Goal: Task Accomplishment & Management: Use online tool/utility

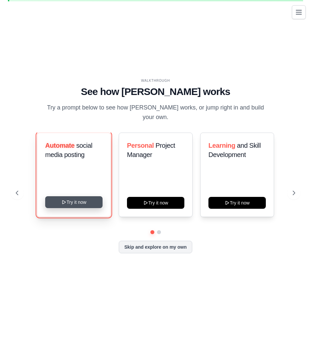
click at [67, 205] on button "Try it now" at bounding box center [73, 202] width 57 height 12
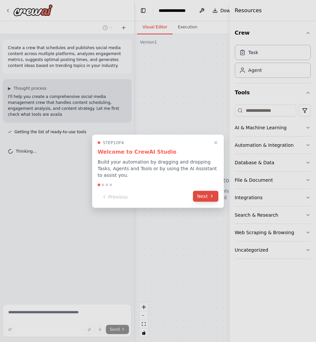
click at [207, 197] on button "Next" at bounding box center [205, 196] width 25 height 11
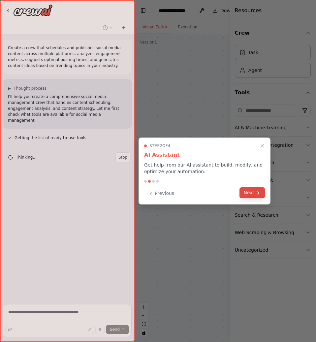
click at [247, 195] on button "Next" at bounding box center [252, 192] width 25 height 11
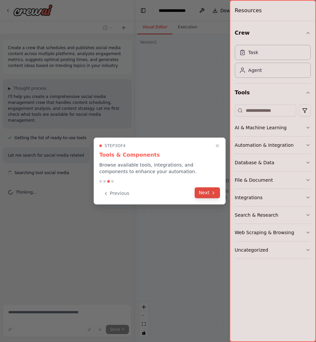
click at [201, 196] on button "Next" at bounding box center [207, 192] width 25 height 11
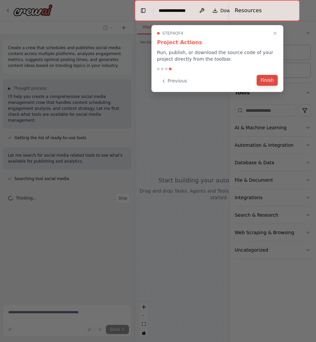
click at [271, 82] on button "Finish" at bounding box center [267, 80] width 21 height 11
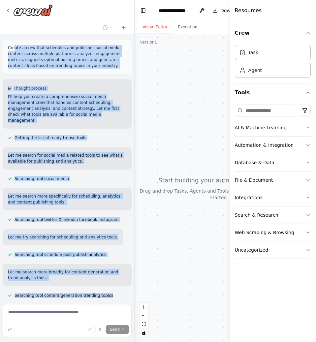
scroll to position [227, 0]
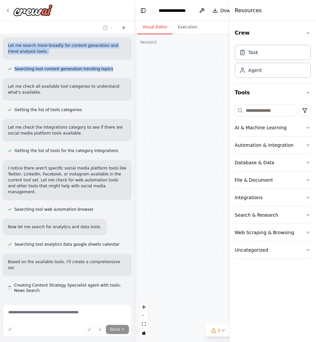
drag, startPoint x: 13, startPoint y: 46, endPoint x: 108, endPoint y: 56, distance: 94.9
click at [108, 56] on div "Create a crew that schedules and publishes social media content across multiple…" at bounding box center [67, 167] width 134 height 267
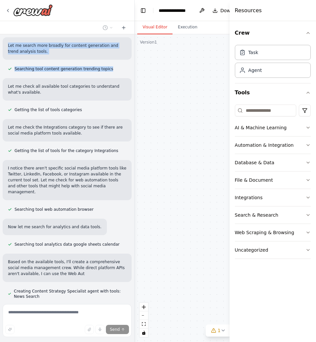
click at [106, 49] on div "Let me search more broadly for content generation and trend analysis tools." at bounding box center [67, 48] width 129 height 22
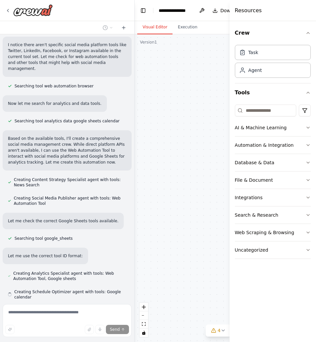
scroll to position [369, 0]
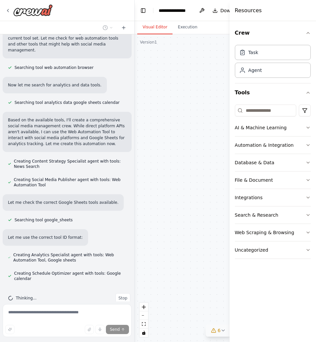
click at [221, 332] on icon at bounding box center [223, 330] width 5 height 5
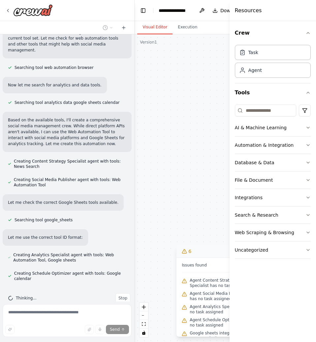
click at [190, 173] on div "Content Strategy Specialist Generate engaging social media content ideas based …" at bounding box center [219, 188] width 168 height 308
click at [90, 239] on div "Create a crew that schedules and publishes social media content across multiple…" at bounding box center [67, 167] width 134 height 267
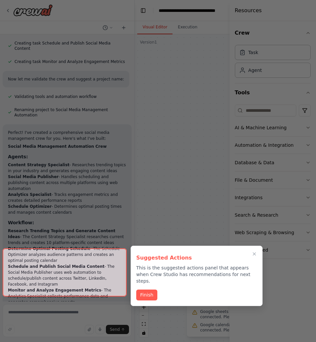
scroll to position [890, 0]
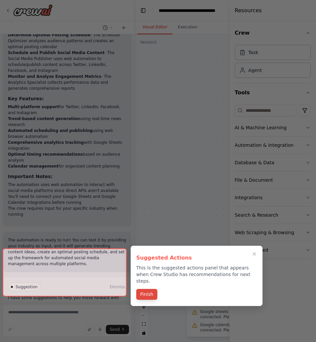
click at [147, 289] on button "Finish" at bounding box center [146, 294] width 21 height 11
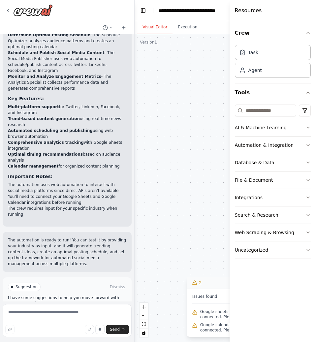
click at [69, 312] on span "Run Automation" at bounding box center [70, 314] width 32 height 5
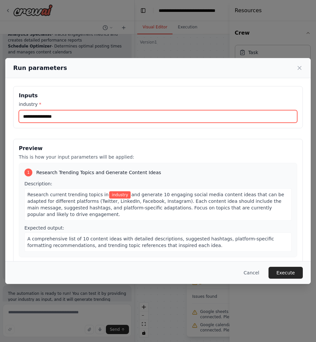
click at [59, 118] on input "industry *" at bounding box center [158, 116] width 278 height 13
type input "*"
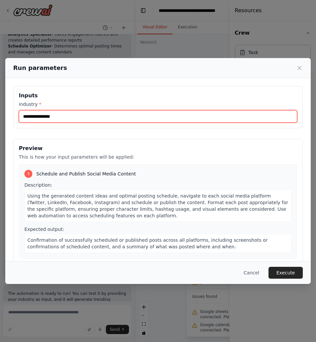
scroll to position [267, 0]
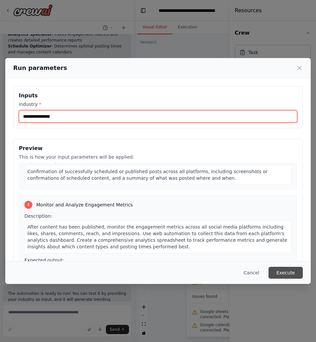
type input "**********"
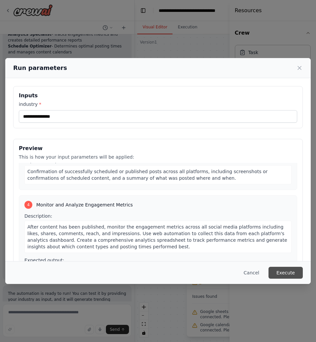
click at [287, 276] on button "Execute" at bounding box center [286, 273] width 34 height 12
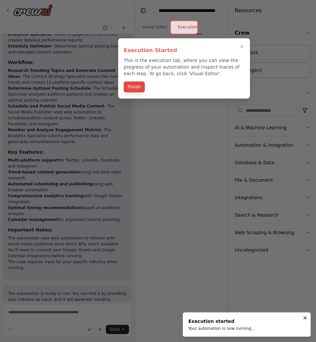
click at [132, 91] on button "Finish" at bounding box center [134, 86] width 21 height 11
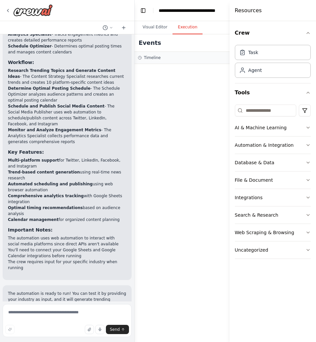
scroll to position [890, 0]
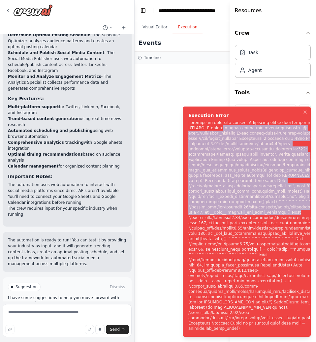
drag, startPoint x: 202, startPoint y: 133, endPoint x: 276, endPoint y: 220, distance: 114.9
click at [276, 220] on div "Notifications (F8)" at bounding box center [262, 225] width 148 height 211
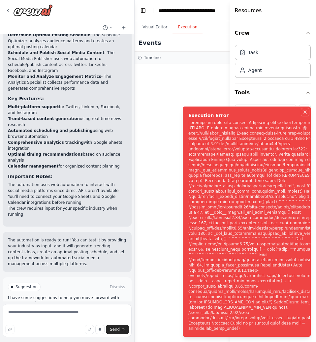
click at [307, 115] on icon "Notifications (F8)" at bounding box center [305, 112] width 5 height 5
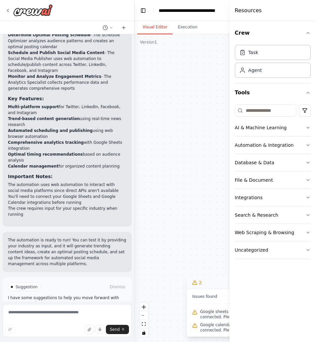
click at [157, 30] on button "Visual Editor" at bounding box center [154, 27] width 35 height 14
click at [178, 28] on button "Execution" at bounding box center [188, 27] width 30 height 14
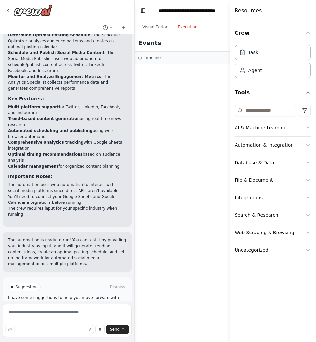
click at [62, 312] on span "Help fix error" at bounding box center [70, 314] width 26 height 5
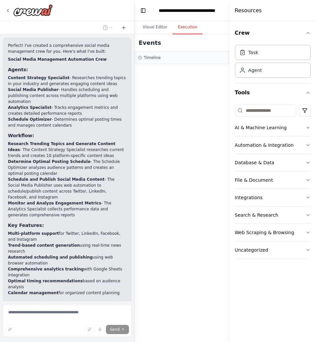
scroll to position [665, 0]
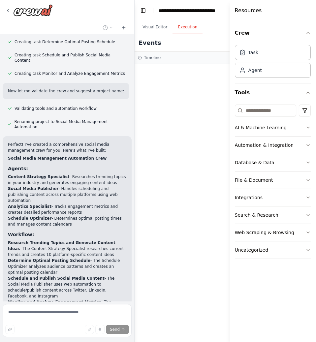
drag, startPoint x: 59, startPoint y: 156, endPoint x: 95, endPoint y: 229, distance: 81.3
click at [95, 229] on div "Perfect! I've created a comprehensive social media management crew for you. Her…" at bounding box center [67, 293] width 118 height 302
click at [95, 240] on li "Research Trending Topics and Generate Content Ideas - The Content Strategy Spec…" at bounding box center [67, 249] width 118 height 18
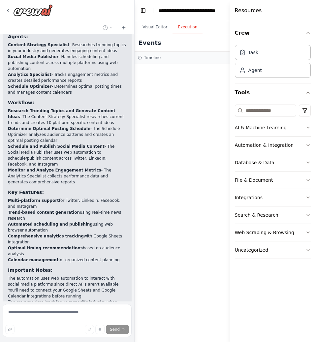
scroll to position [863, 0]
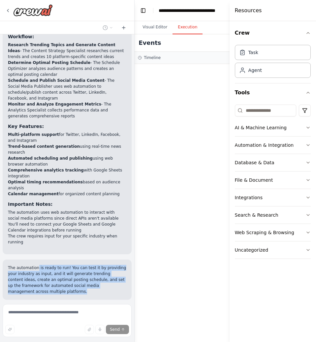
drag, startPoint x: 36, startPoint y: 241, endPoint x: 71, endPoint y: 262, distance: 40.9
click at [71, 265] on p "The automation is ready to run! You can test it by providing your industry as i…" at bounding box center [67, 280] width 118 height 30
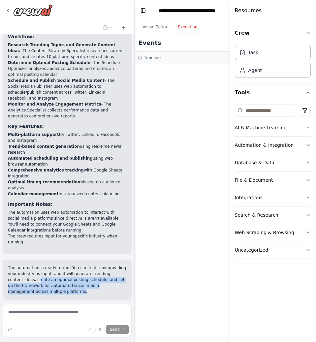
drag, startPoint x: 22, startPoint y: 251, endPoint x: 96, endPoint y: 269, distance: 75.5
click at [96, 269] on div "The automation is ready to run! You can test it by providing your industry as i…" at bounding box center [67, 280] width 129 height 40
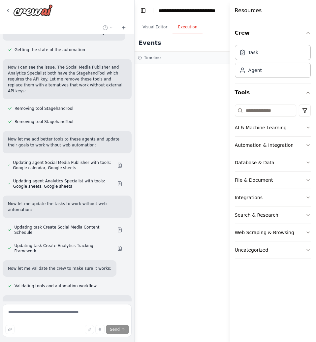
scroll to position [1284, 0]
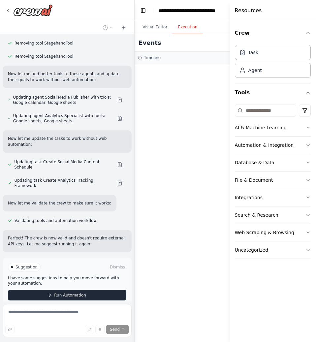
click at [59, 293] on span "Run Automation" at bounding box center [70, 295] width 32 height 5
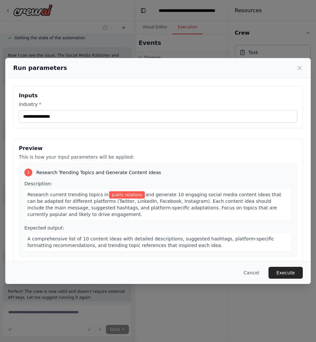
click at [61, 101] on div "**********" at bounding box center [158, 107] width 290 height 42
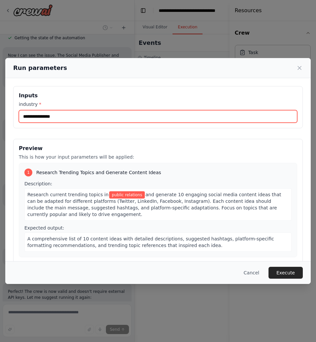
click at [62, 114] on input "**********" at bounding box center [158, 116] width 278 height 13
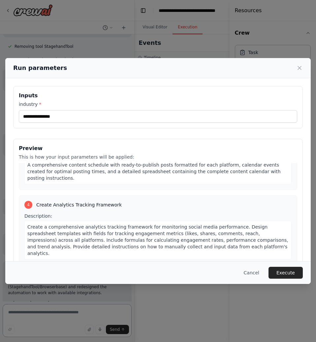
scroll to position [42, 0]
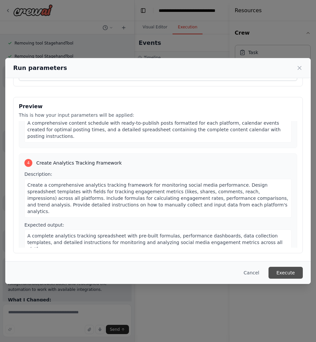
click at [279, 276] on button "Execute" at bounding box center [286, 273] width 34 height 12
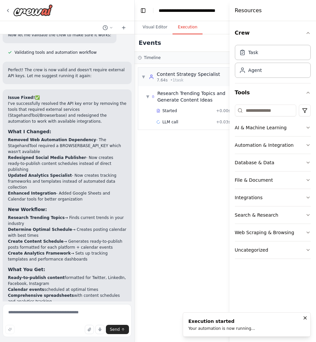
scroll to position [1472, 0]
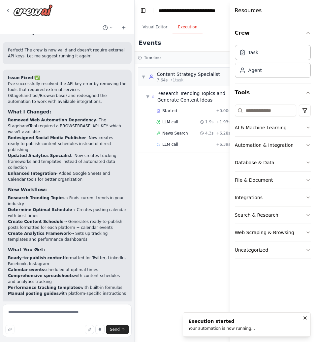
click at [68, 285] on strong "Performance tracking templates" at bounding box center [44, 287] width 72 height 5
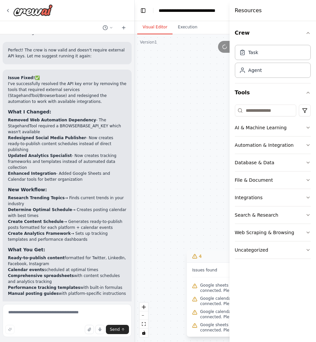
click at [152, 28] on button "Visual Editor" at bounding box center [154, 27] width 35 height 14
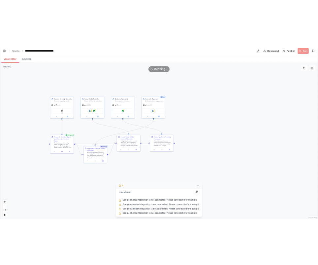
scroll to position [1364, 0]
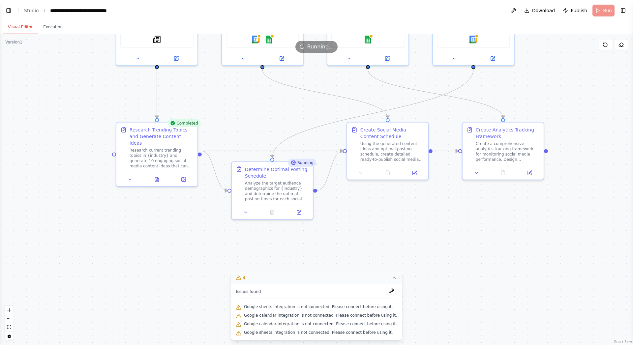
drag, startPoint x: 236, startPoint y: 252, endPoint x: 264, endPoint y: 124, distance: 131.7
click at [264, 124] on div ".deletable-edge-delete-btn { width: 20px; height: 20px; border: 0px solid #ffff…" at bounding box center [316, 189] width 633 height 311
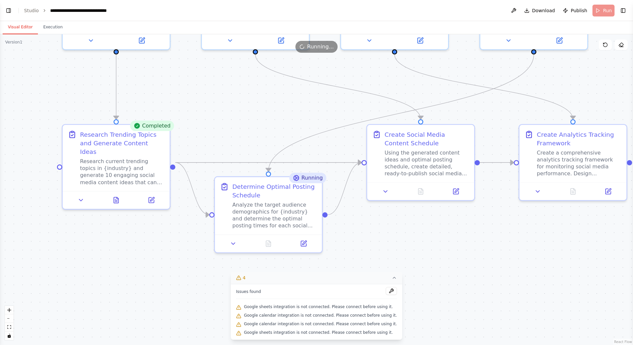
drag, startPoint x: 402, startPoint y: 181, endPoint x: 384, endPoint y: 243, distance: 64.5
click at [316, 243] on div ".deletable-edge-delete-btn { width: 20px; height: 20px; border: 0px solid #ffff…" at bounding box center [316, 189] width 633 height 311
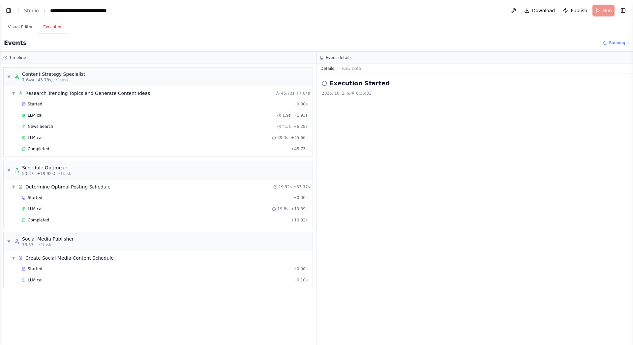
click at [44, 31] on button "Execution" at bounding box center [53, 27] width 30 height 14
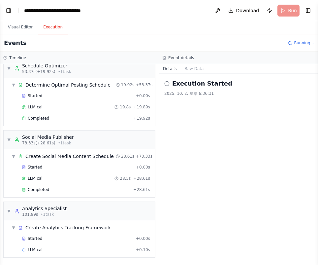
scroll to position [120, 0]
